Goal: Check status: Check status

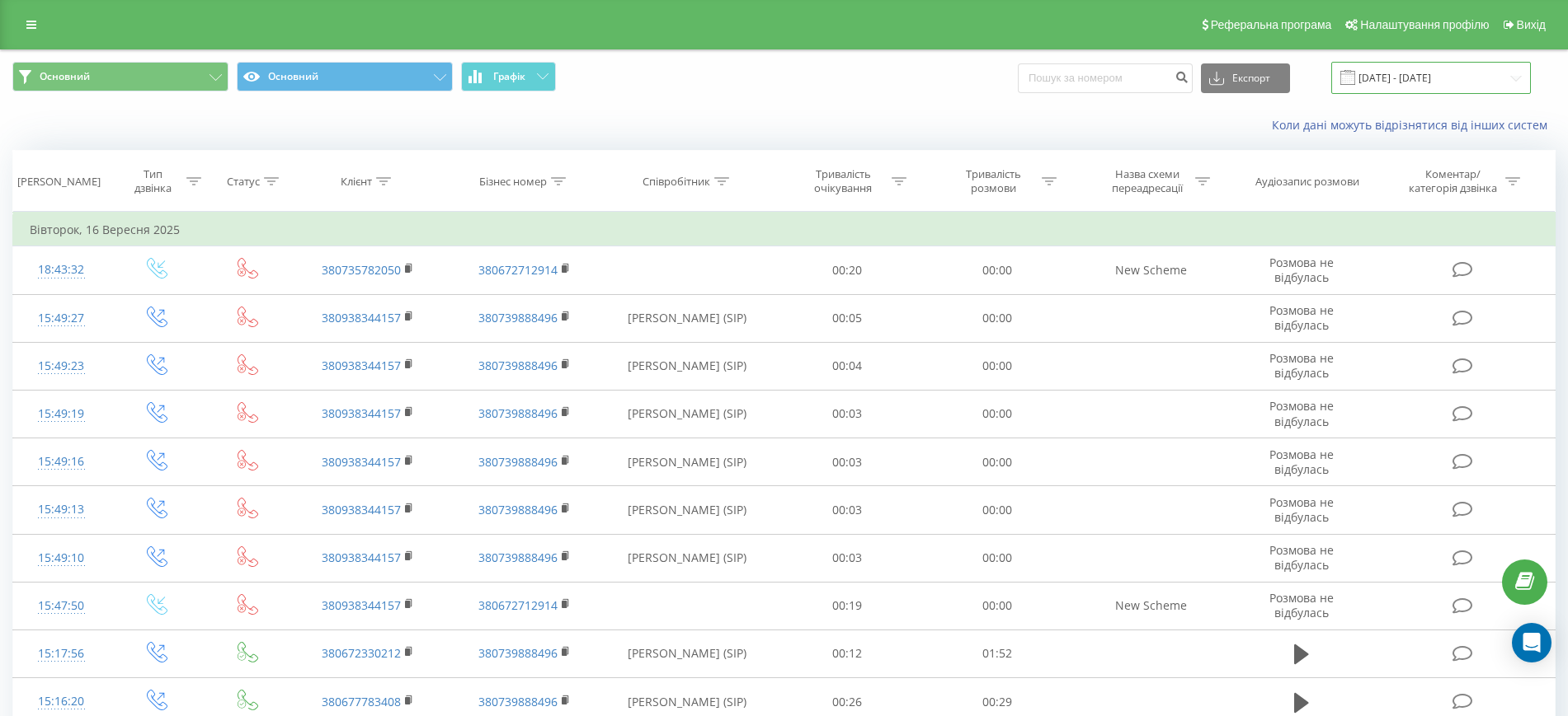
click at [1439, 80] on input "[DATE] - [DATE]" at bounding box center [1431, 77] width 199 height 33
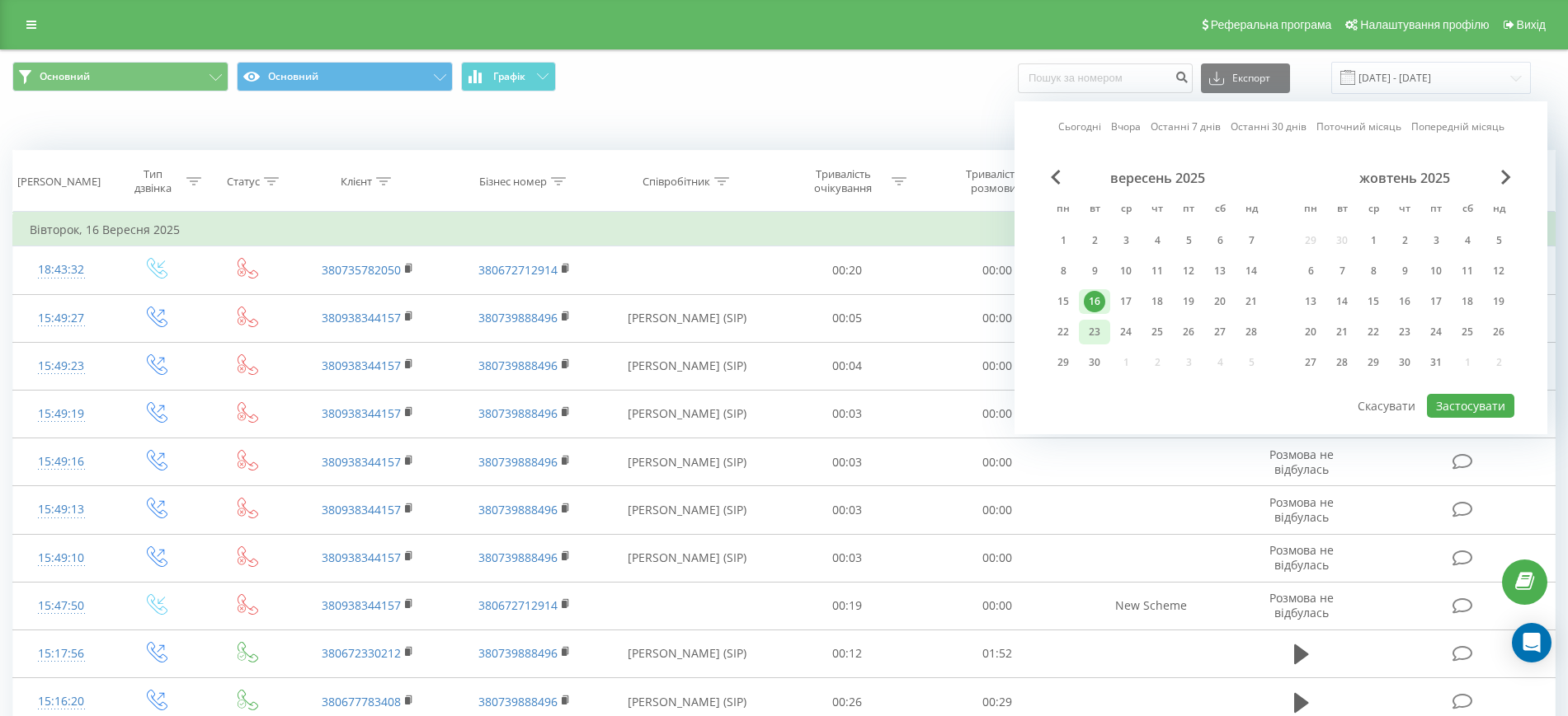
click at [1092, 331] on div "23" at bounding box center [1094, 331] width 21 height 21
click at [1070, 331] on div "22" at bounding box center [1062, 331] width 21 height 21
click at [1063, 334] on div "22" at bounding box center [1062, 331] width 21 height 21
click at [1477, 402] on button "Застосувати" at bounding box center [1470, 406] width 88 height 24
type input "[DATE] - [DATE]"
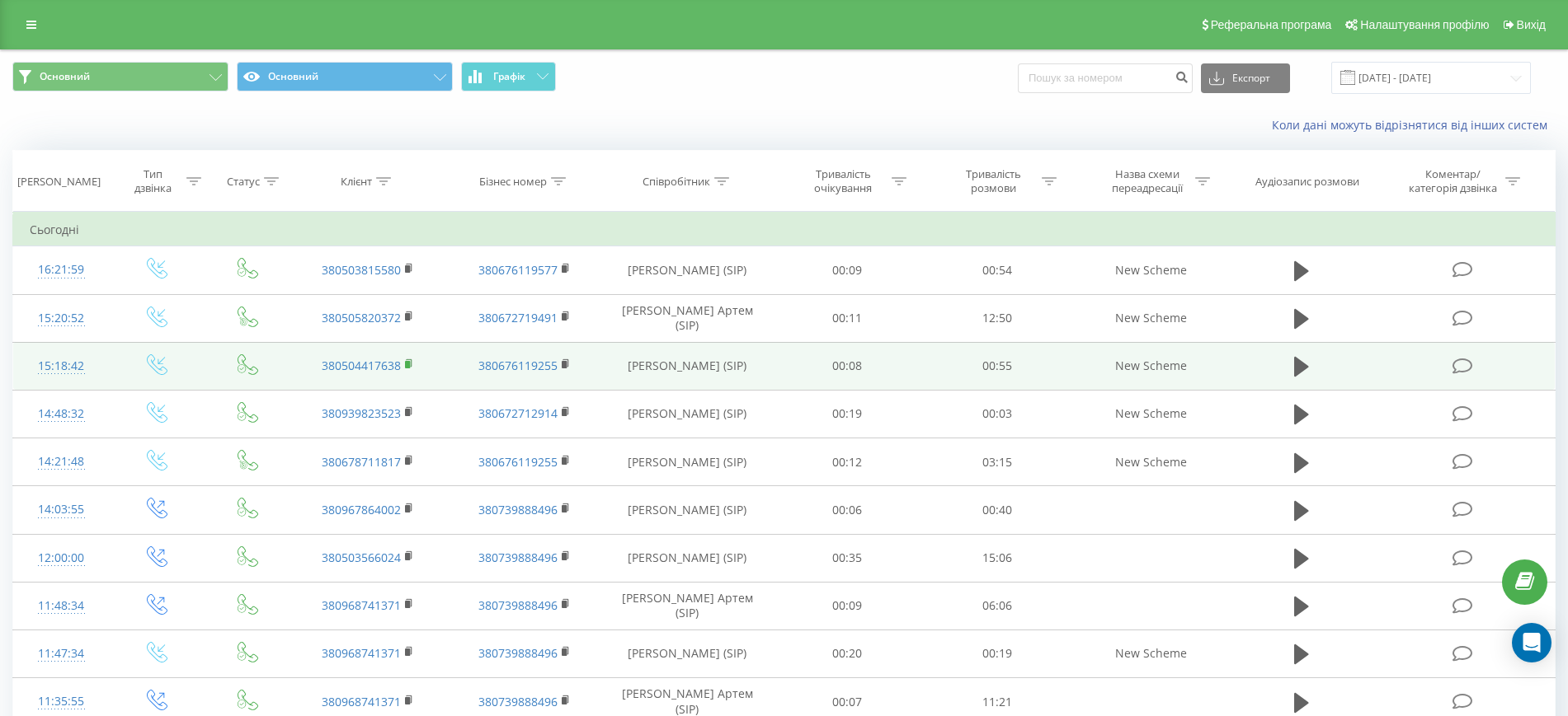
click at [406, 363] on rect at bounding box center [407, 365] width 5 height 7
click at [1299, 369] on icon at bounding box center [1302, 366] width 15 height 20
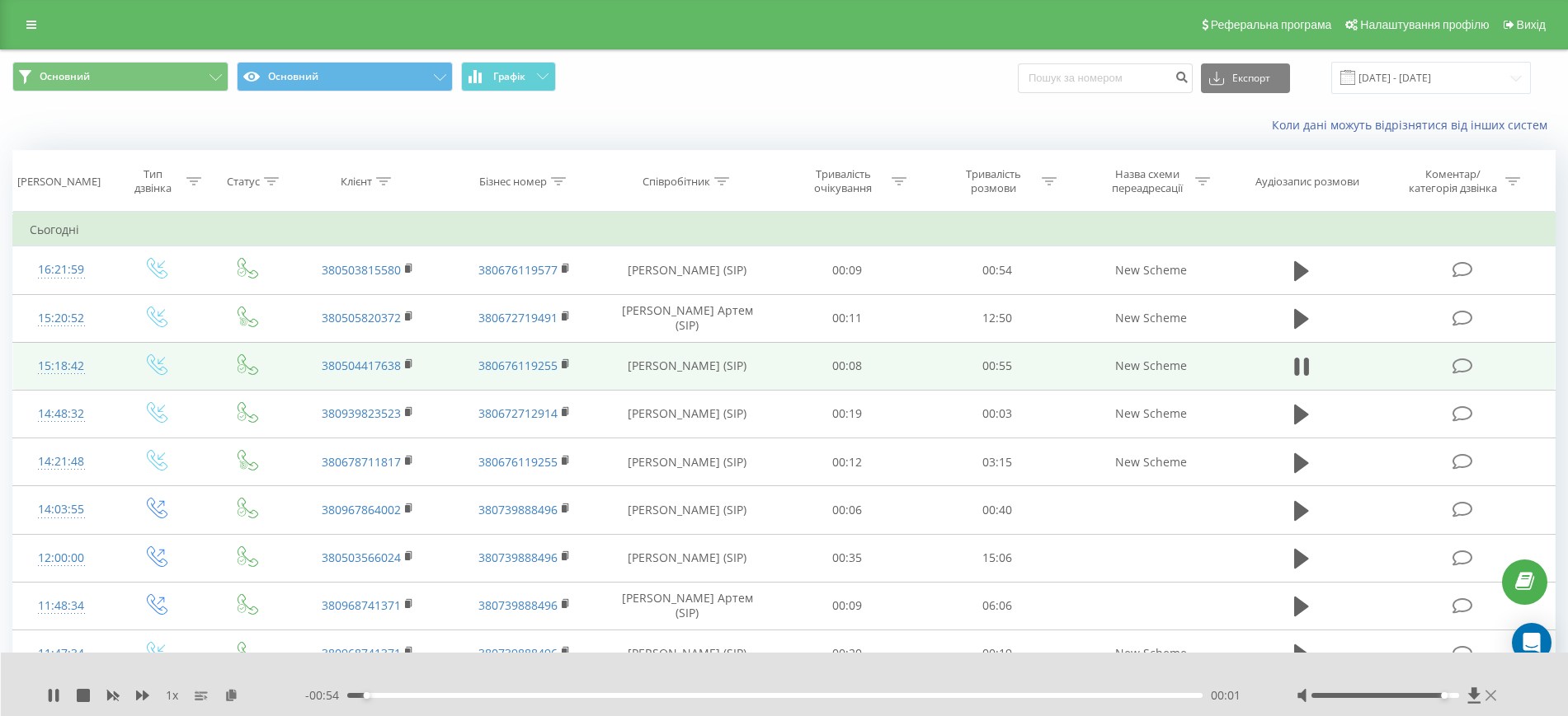
drag, startPoint x: 1385, startPoint y: 698, endPoint x: 1489, endPoint y: 696, distance: 104.0
click at [1489, 696] on div at bounding box center [1398, 696] width 204 height 17
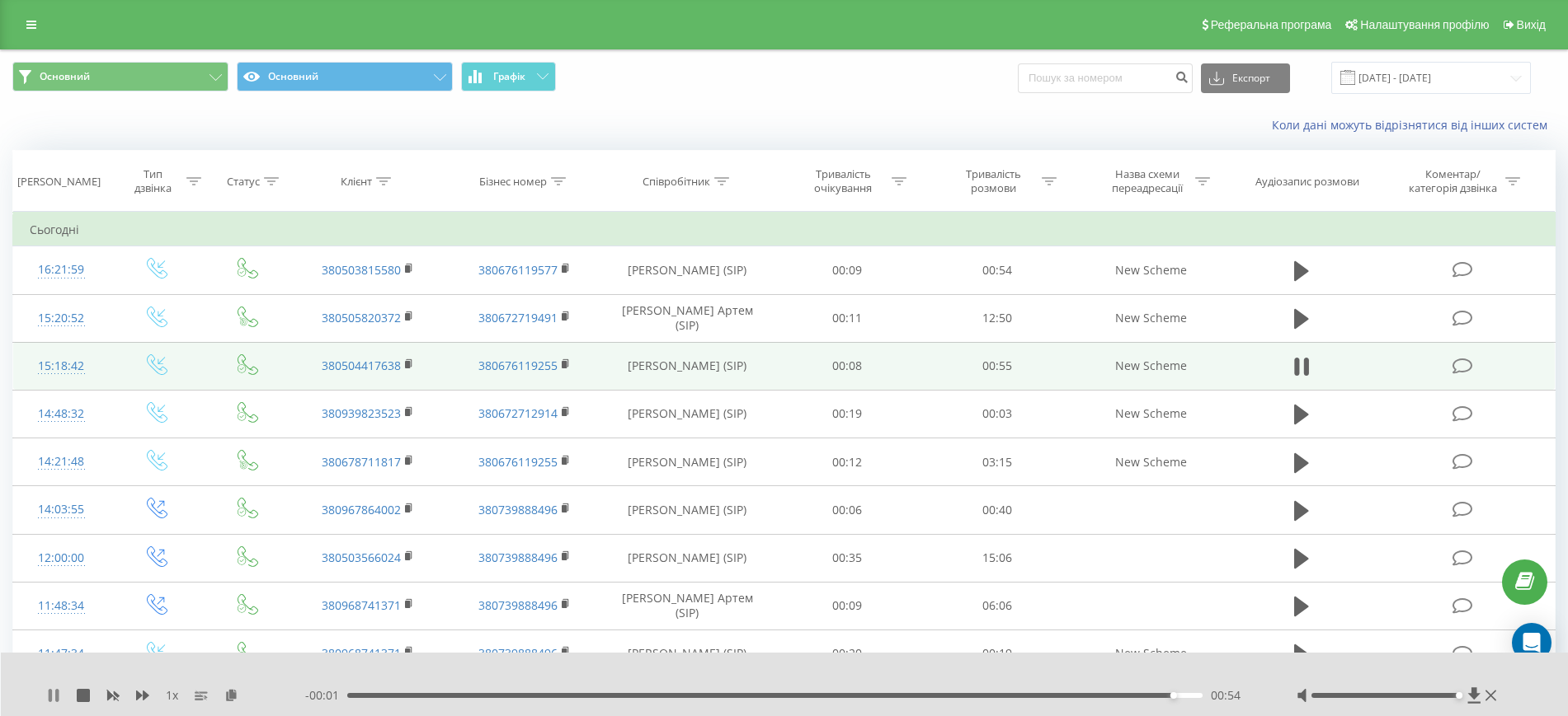
click at [55, 697] on icon at bounding box center [53, 696] width 13 height 13
